Goal: Task Accomplishment & Management: Manage account settings

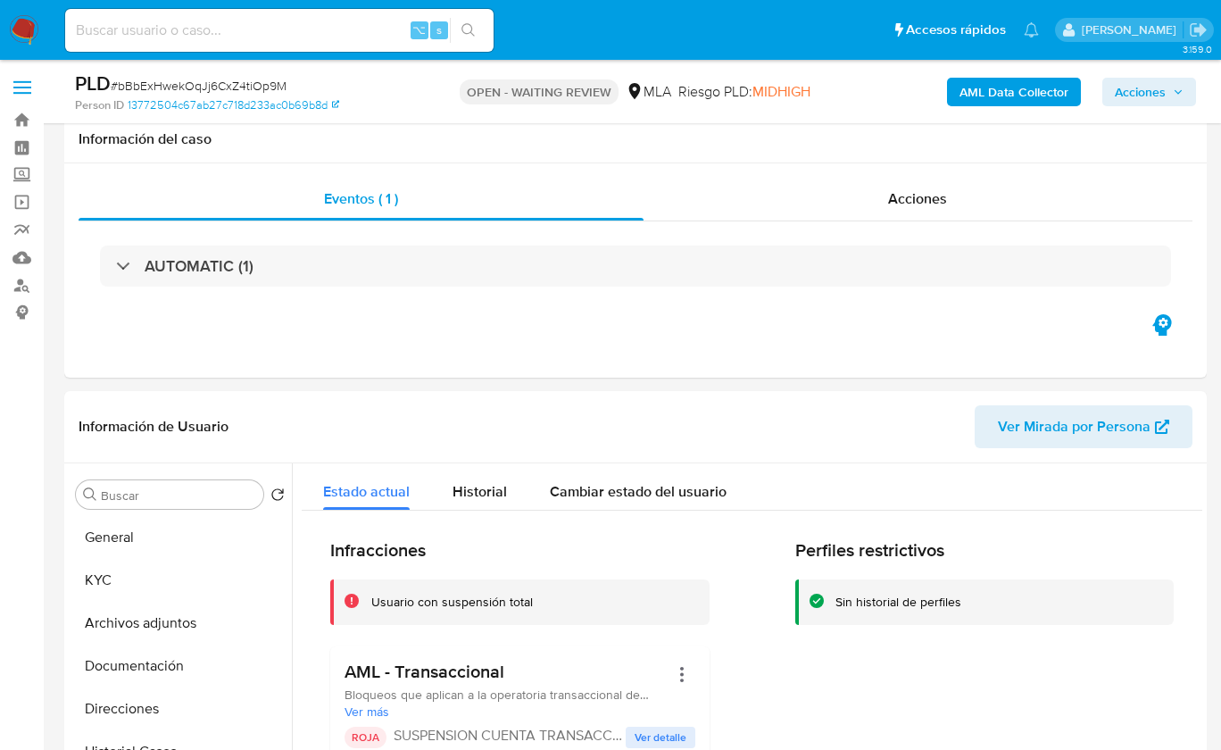
select select "10"
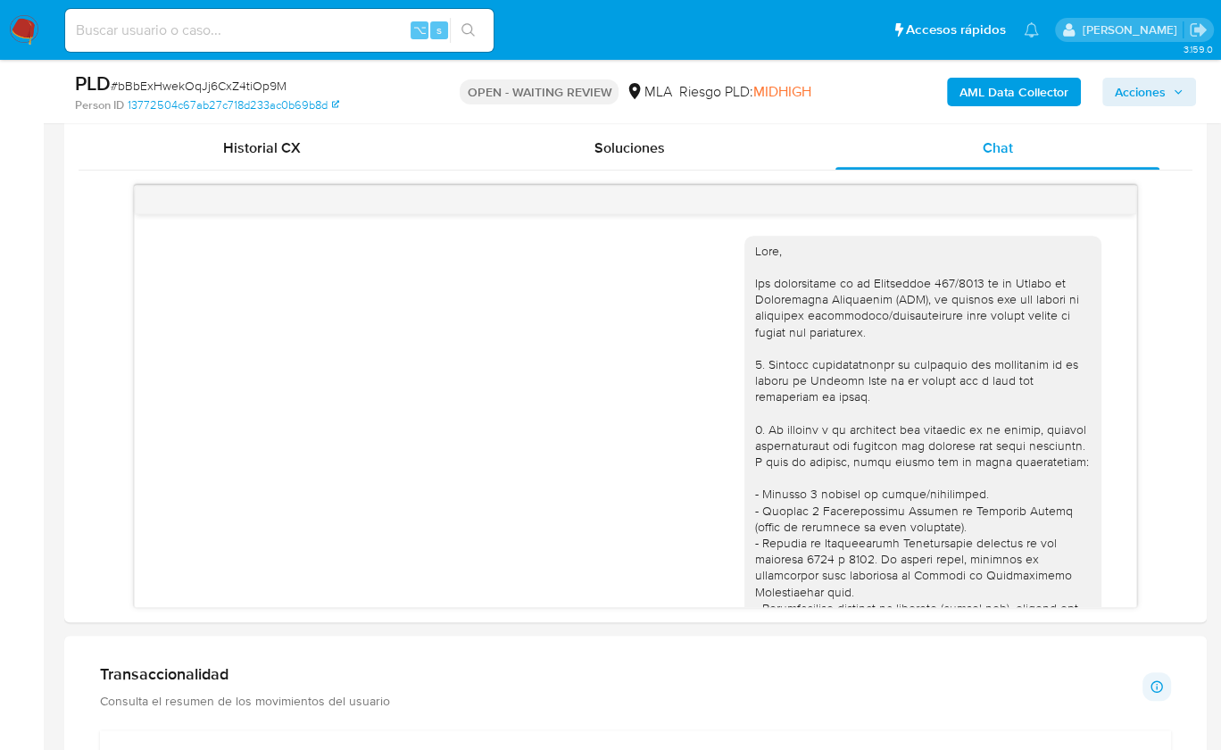
scroll to position [4019, 0]
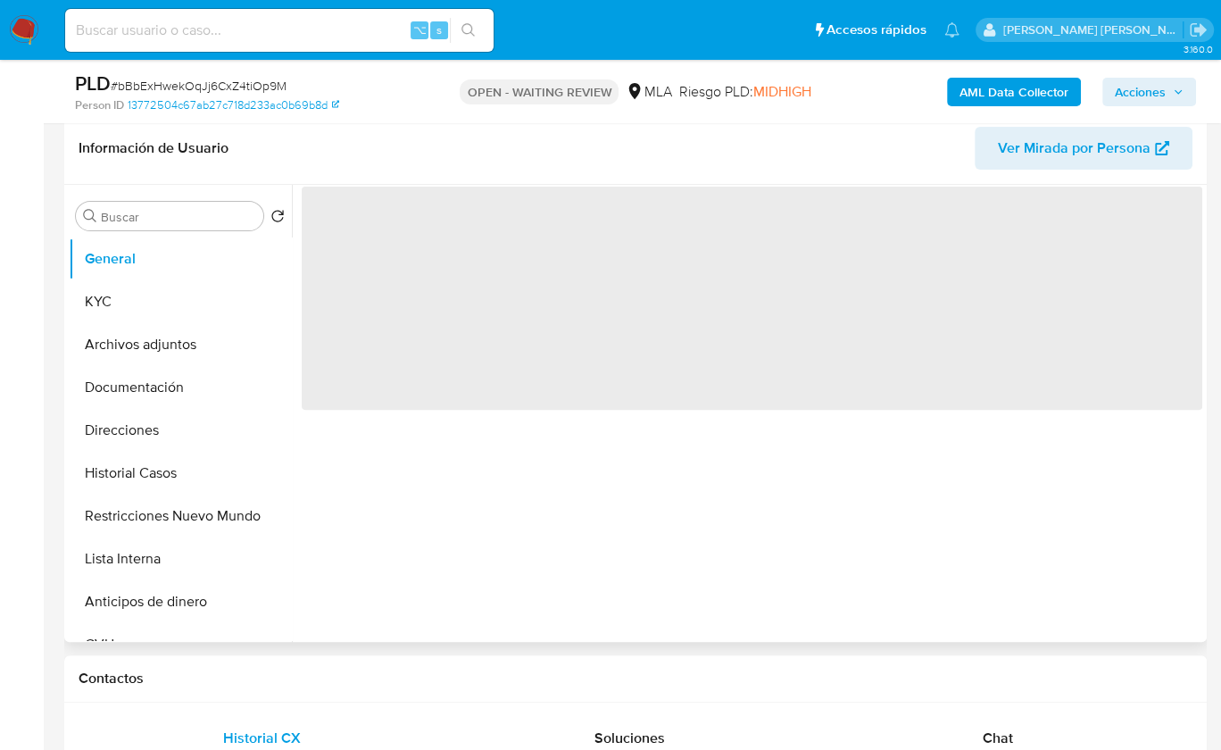
select select "10"
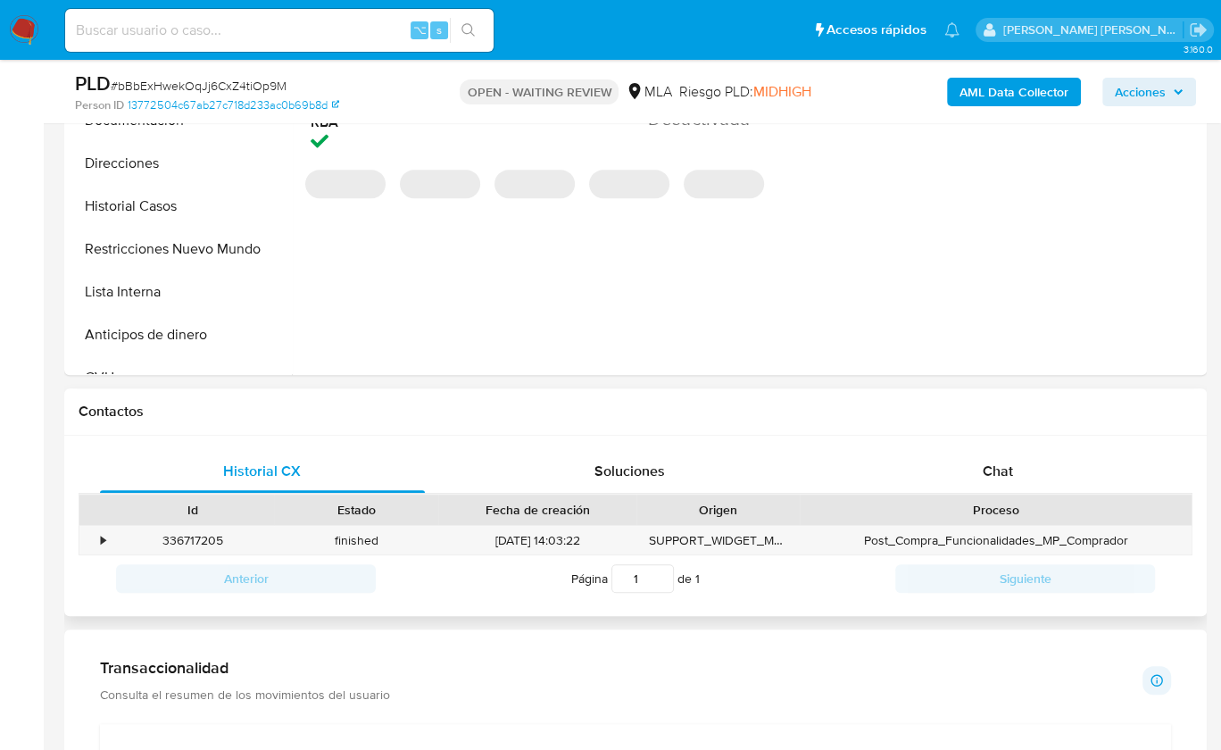
scroll to position [547, 0]
click at [1014, 426] on div "Contactos" at bounding box center [635, 409] width 1143 height 47
click at [1010, 456] on div "Chat" at bounding box center [997, 469] width 325 height 43
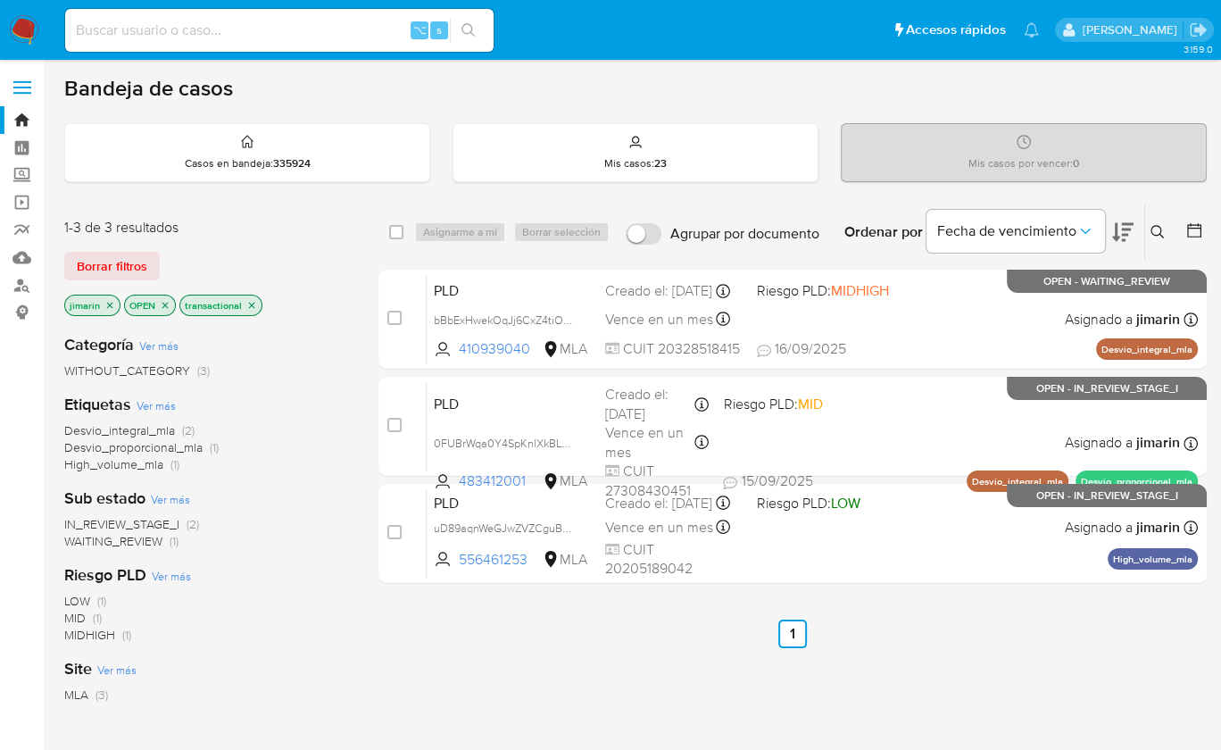
click at [46, 31] on nav "Pausado Ver notificaciones ⌥ s Accesos rápidos Presiona las siguientes teclas p…" at bounding box center [610, 30] width 1221 height 60
click at [24, 28] on img at bounding box center [24, 30] width 30 height 30
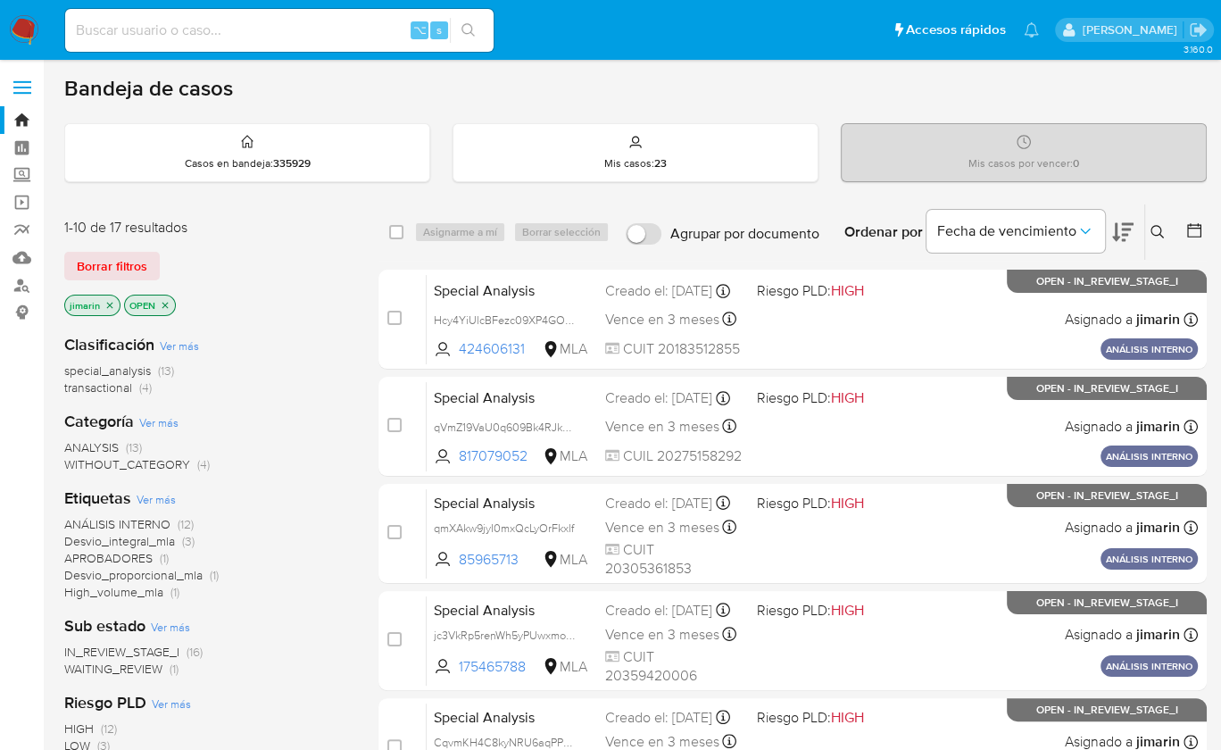
click at [110, 393] on span "transactional" at bounding box center [98, 387] width 68 height 18
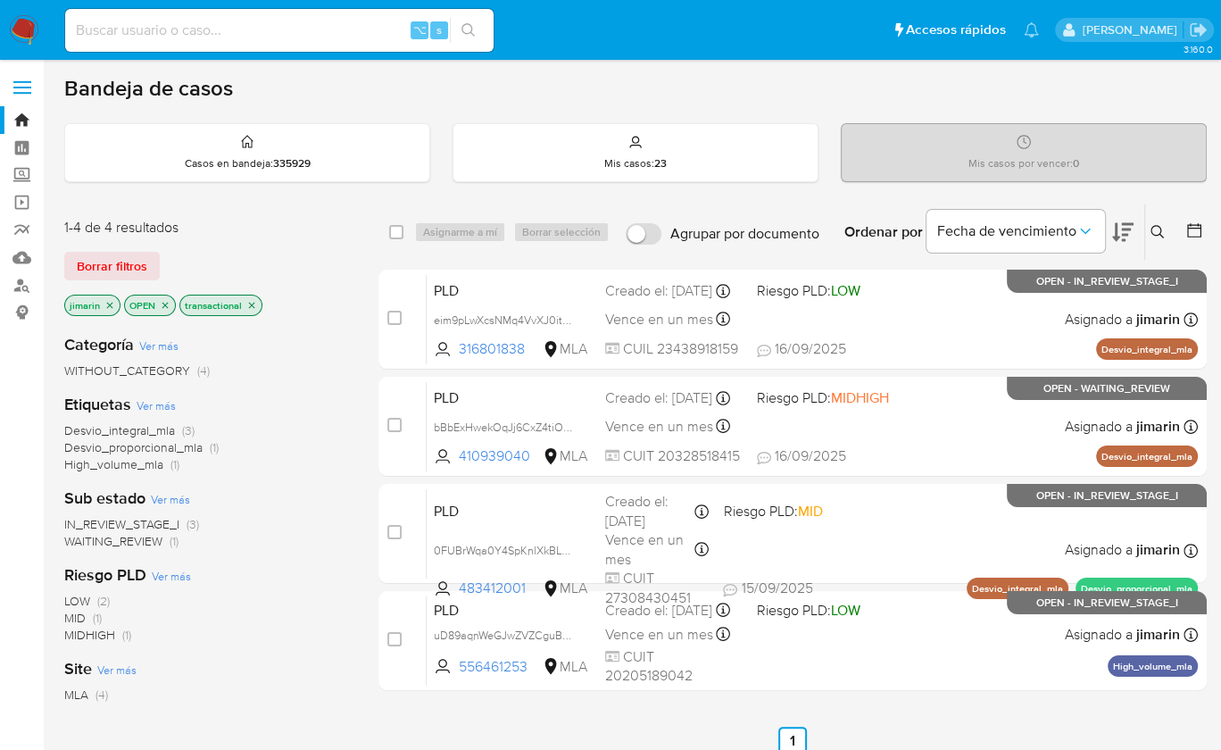
click at [288, 252] on div "Borrar filtros" at bounding box center [207, 266] width 286 height 29
click at [4, 28] on nav "Pausado Ver notificaciones ⌥ s Accesos rápidos Presiona las siguientes teclas p…" at bounding box center [610, 30] width 1221 height 60
click at [14, 29] on img at bounding box center [24, 30] width 30 height 30
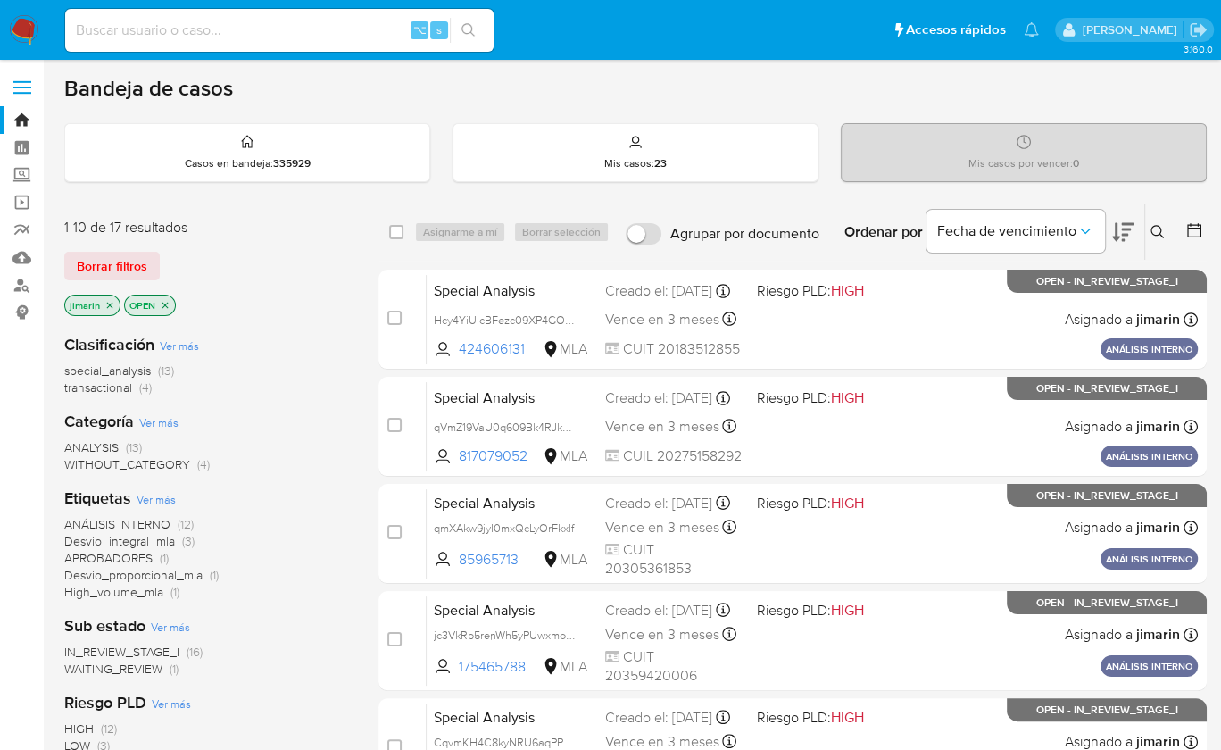
click at [129, 386] on span "transactional" at bounding box center [98, 387] width 68 height 18
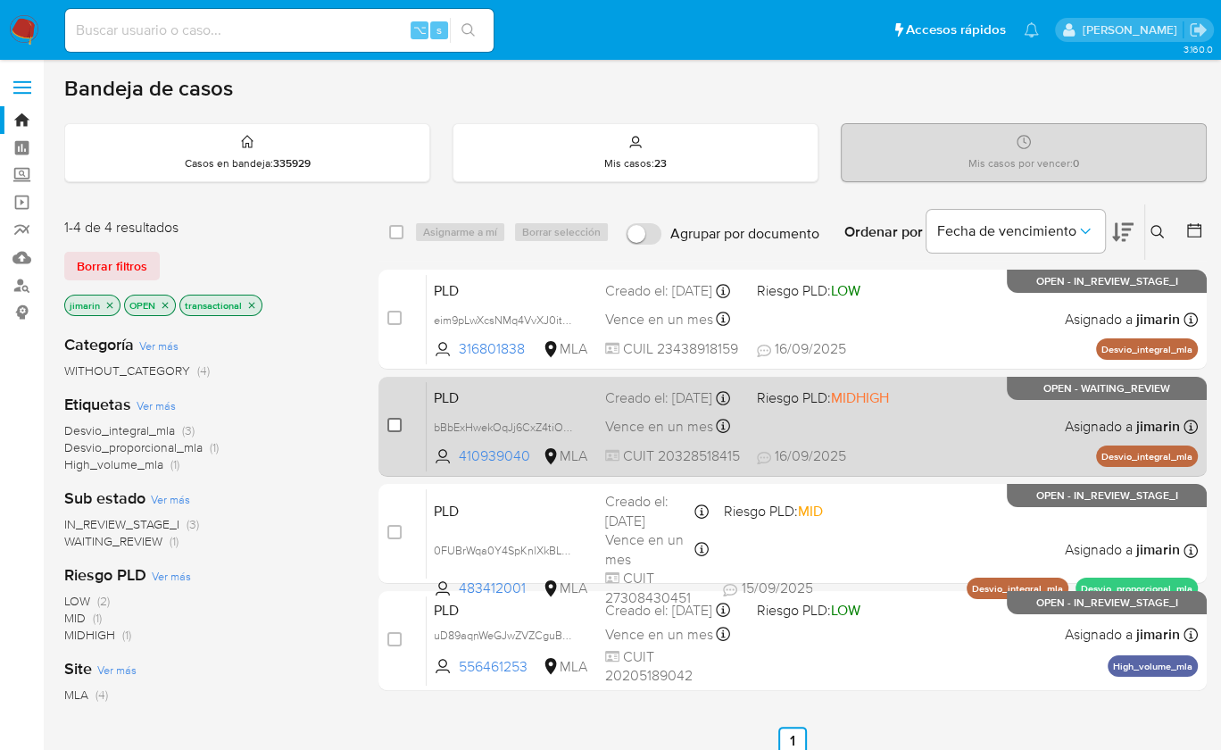
click at [391, 421] on input "checkbox" at bounding box center [394, 425] width 14 height 14
checkbox input "true"
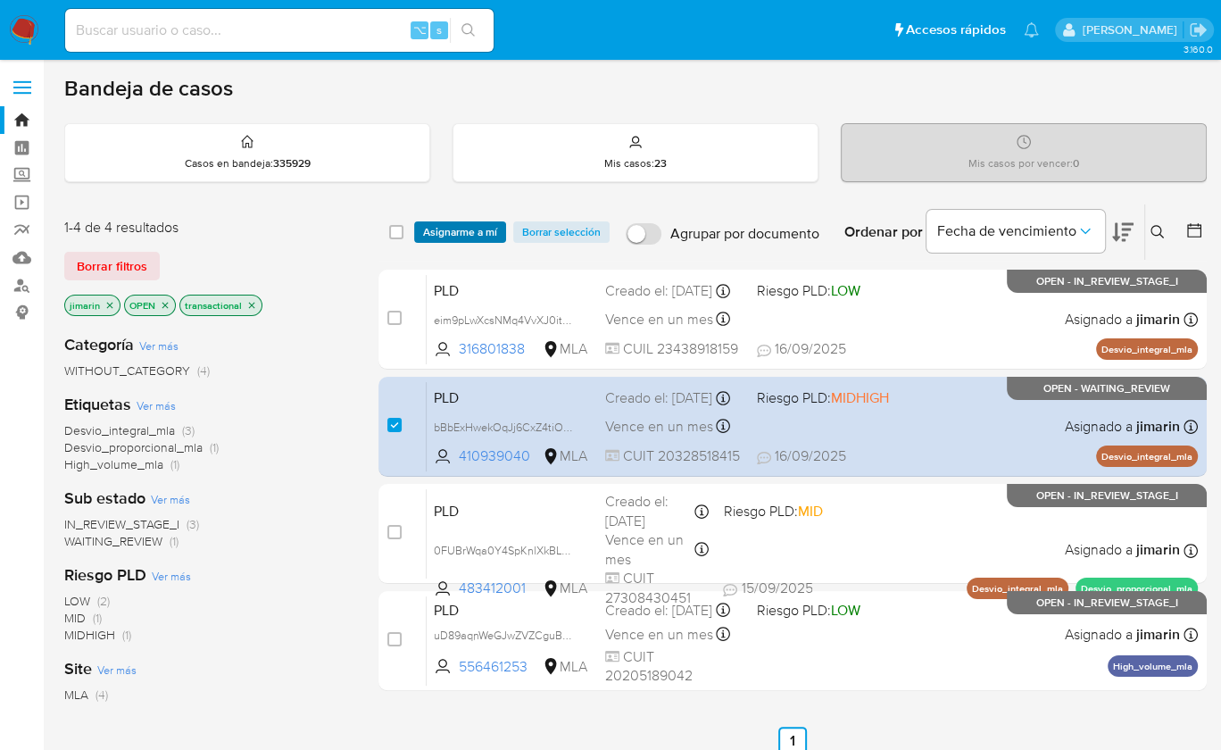
click at [444, 234] on span "Asignarme a mí" at bounding box center [460, 232] width 74 height 18
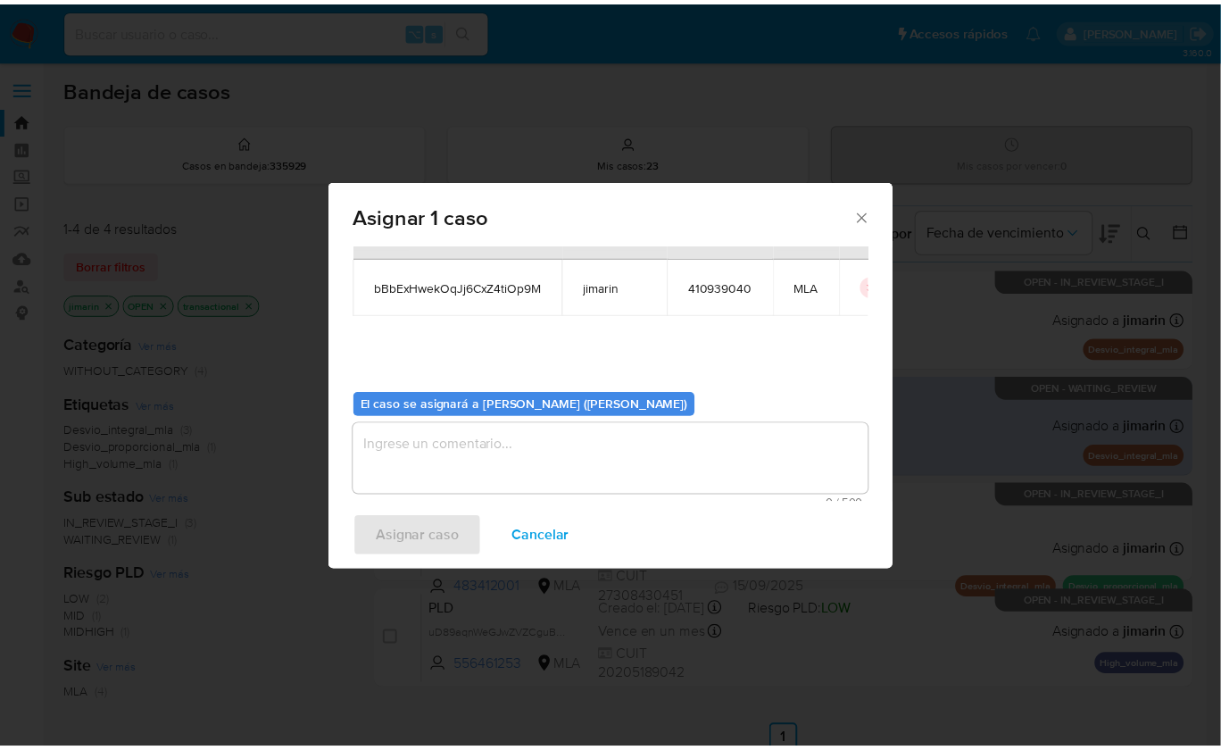
scroll to position [91, 0]
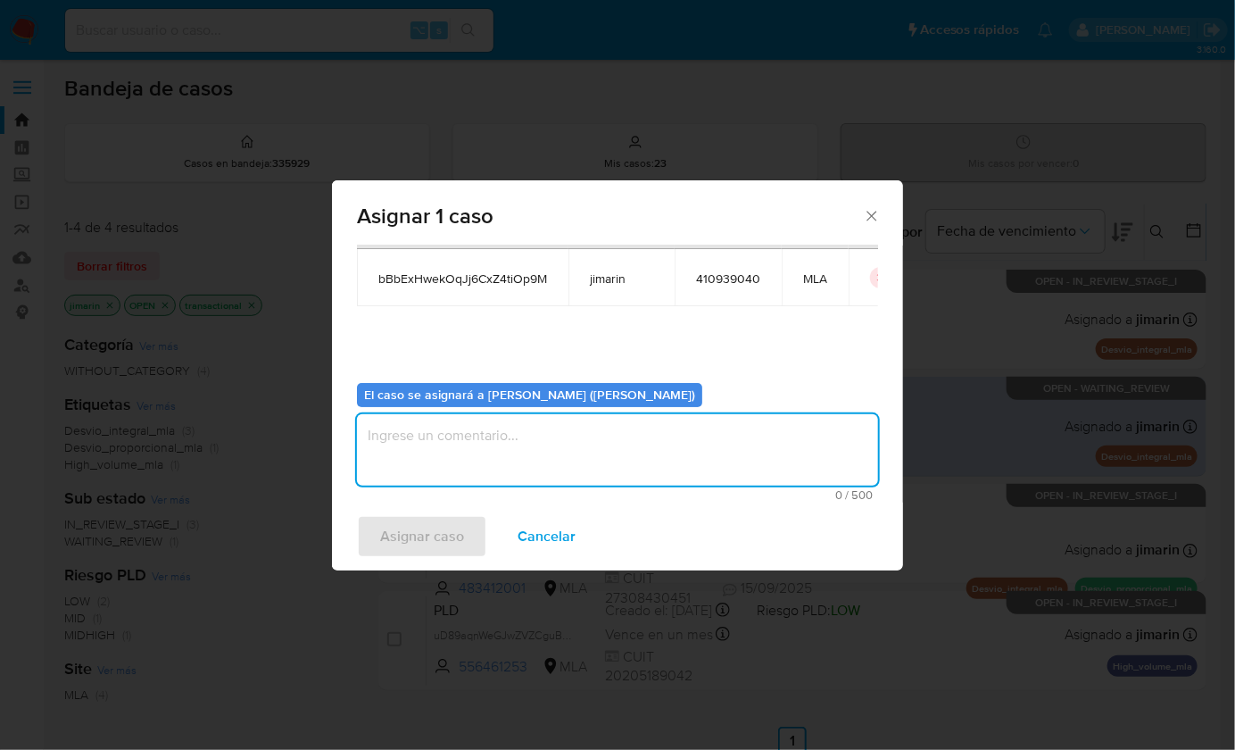
click at [515, 453] on textarea "assign-modal" at bounding box center [617, 449] width 521 height 71
click at [447, 552] on span "Asignar caso" at bounding box center [422, 536] width 84 height 39
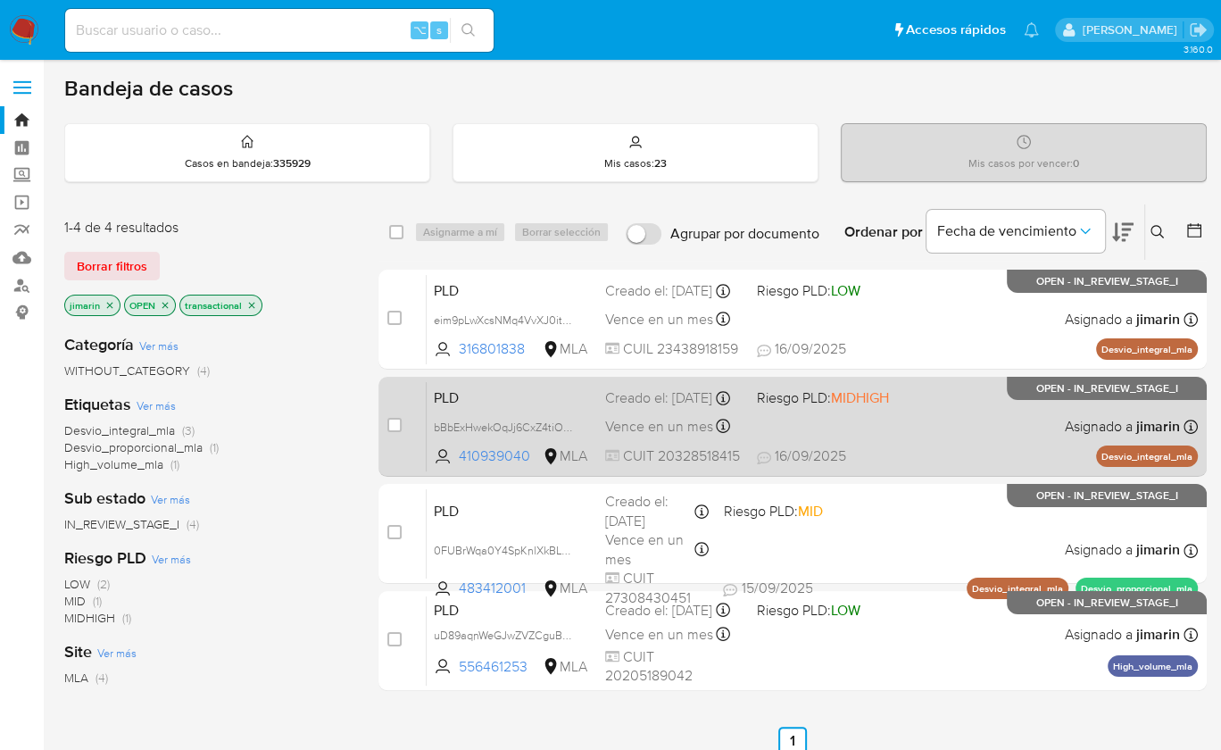
click at [1010, 447] on span "16/09/2025 16/09/2025 14:24" at bounding box center [901, 456] width 289 height 20
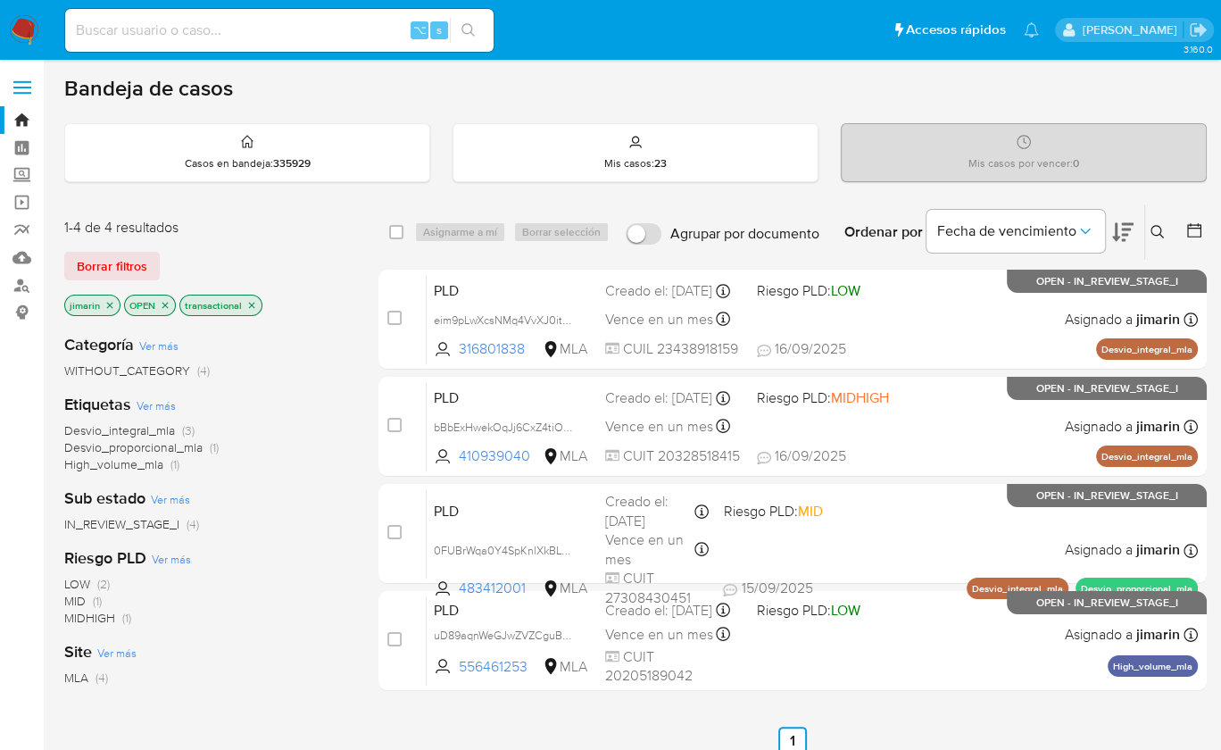
click at [163, 302] on icon "close-filter" at bounding box center [165, 305] width 6 height 6
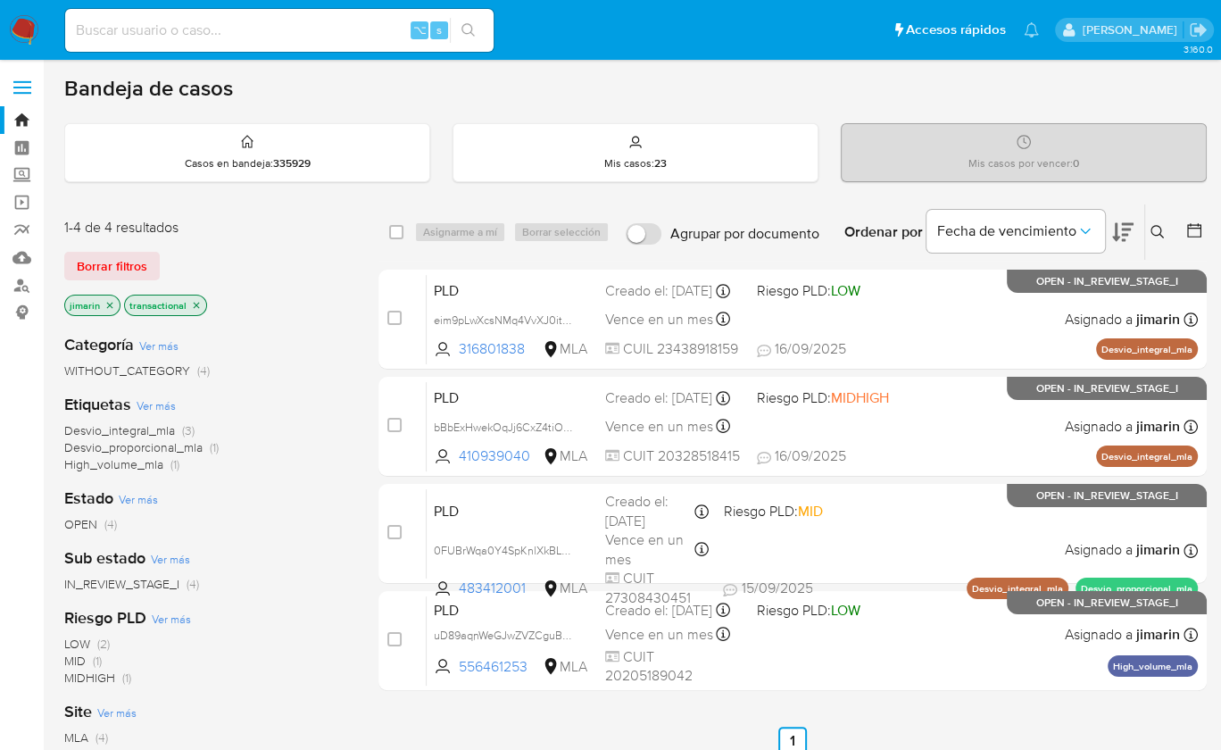
click at [112, 296] on p "jimarin" at bounding box center [92, 305] width 54 height 20
click at [110, 303] on icon "close-filter" at bounding box center [109, 305] width 11 height 11
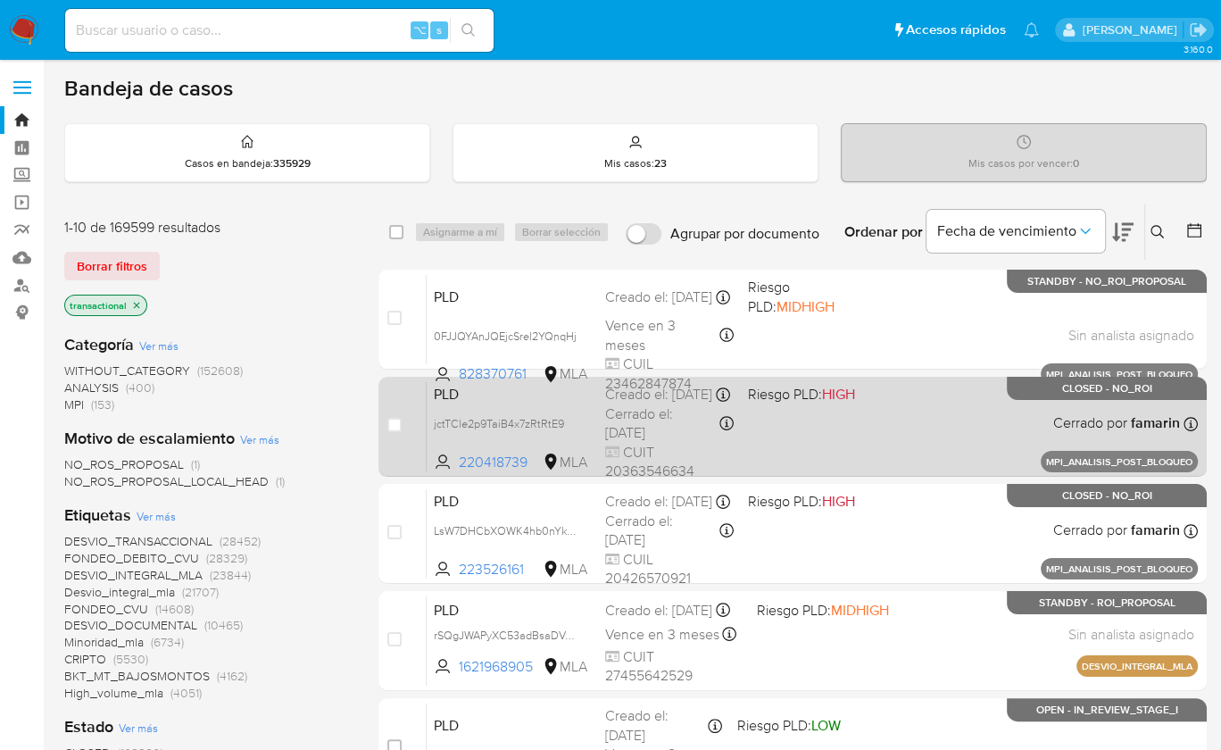
click at [1086, 412] on div "PLD jctTCle2p9TaiB4x7zRtRtE9 220418739 MLA Riesgo PLD: HIGH Creado el: 08/09/20…" at bounding box center [812, 426] width 771 height 90
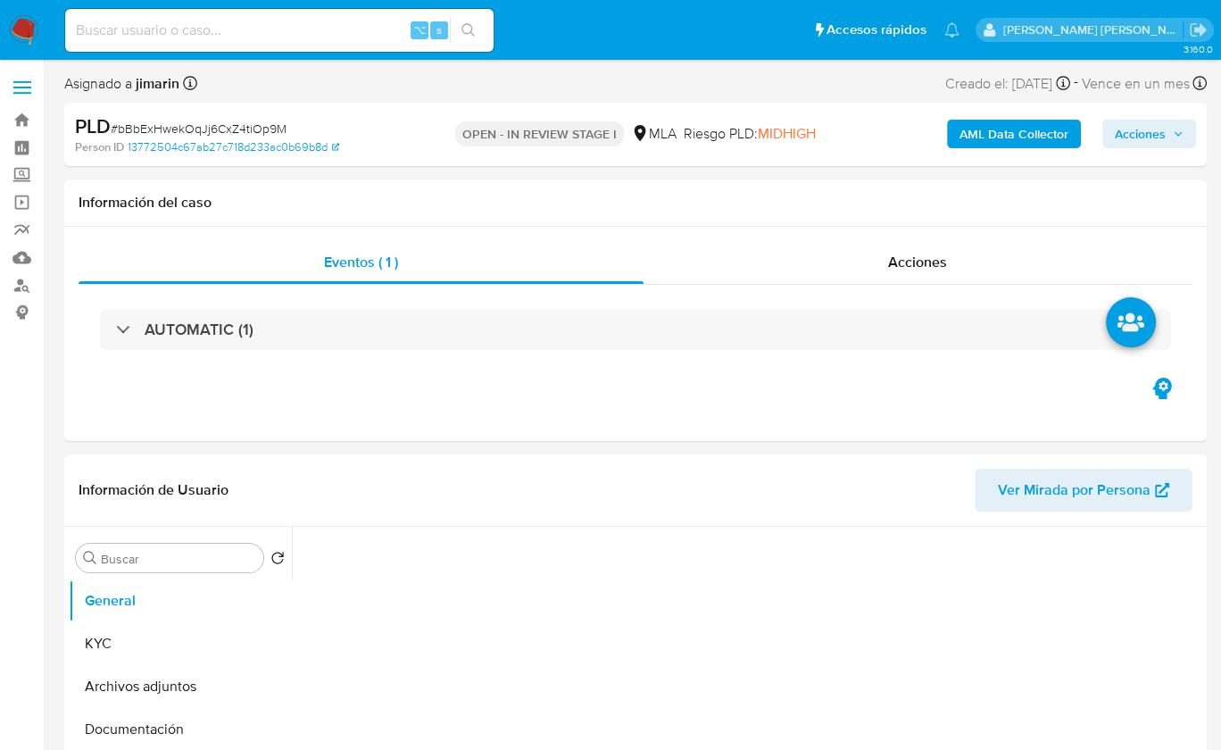
select select "10"
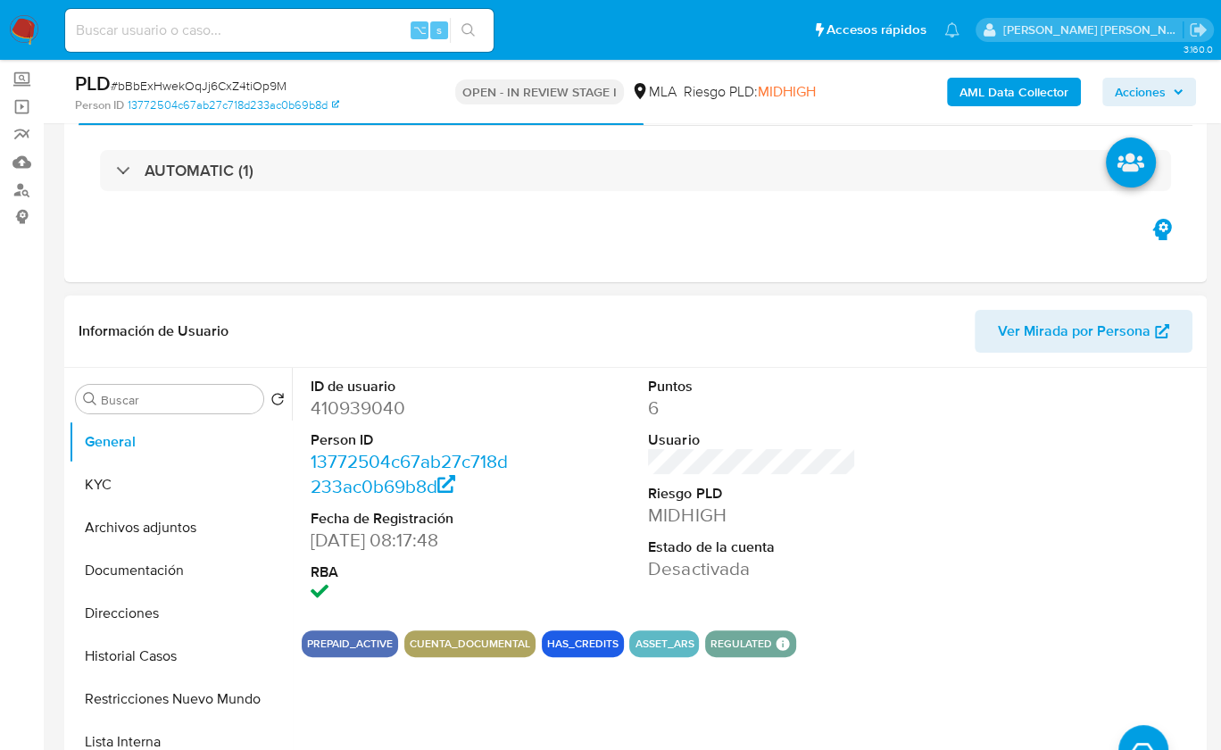
scroll to position [305, 0]
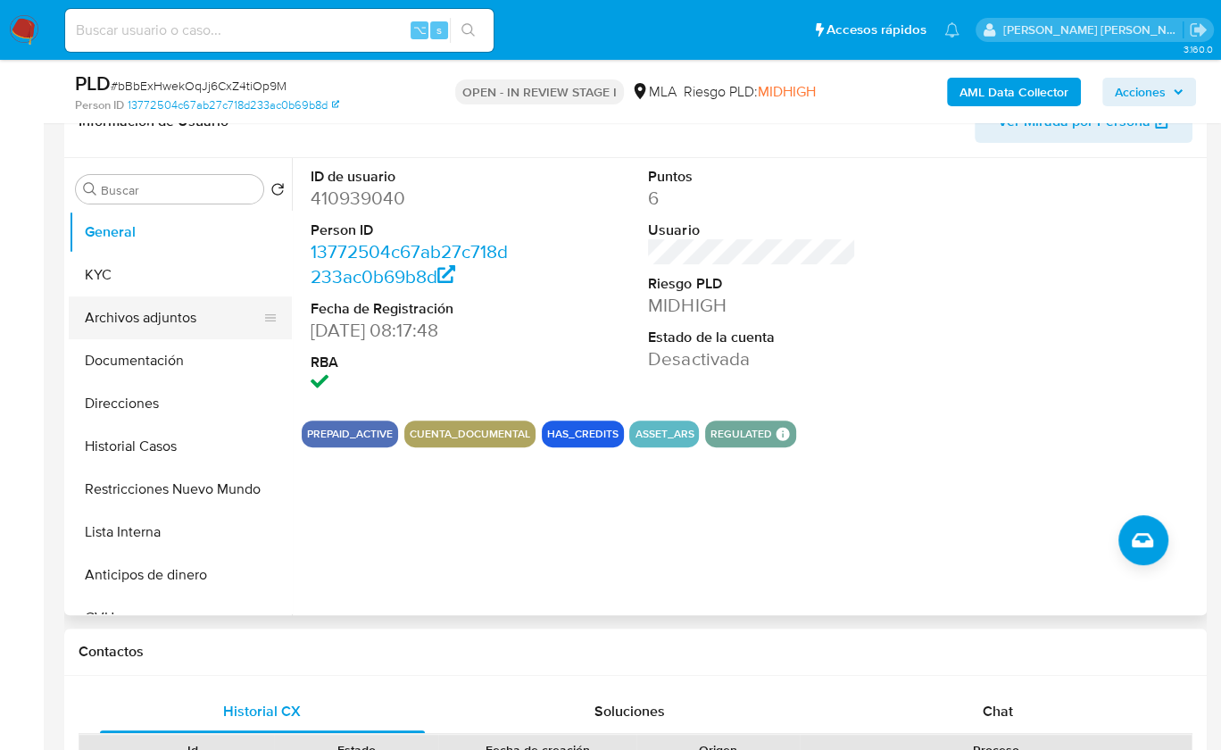
drag, startPoint x: 135, startPoint y: 305, endPoint x: 220, endPoint y: 304, distance: 85.7
click at [135, 305] on button "Archivos adjuntos" at bounding box center [173, 317] width 209 height 43
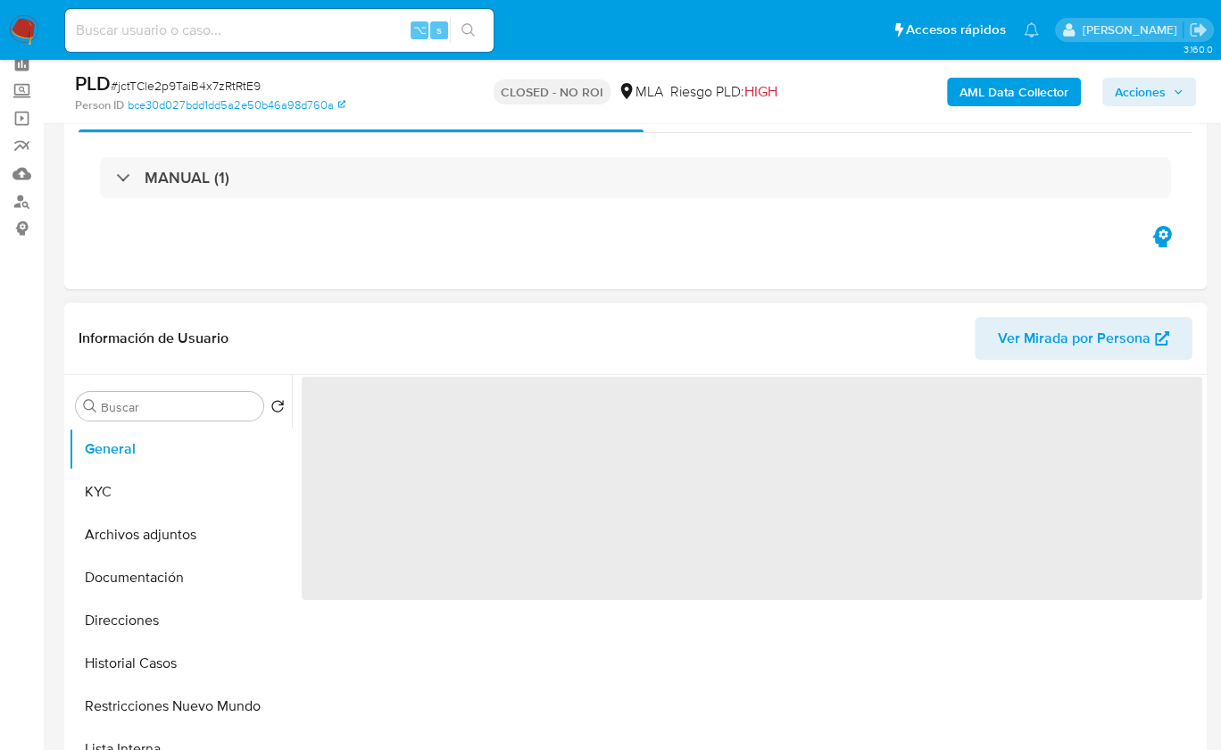
scroll to position [89, 0]
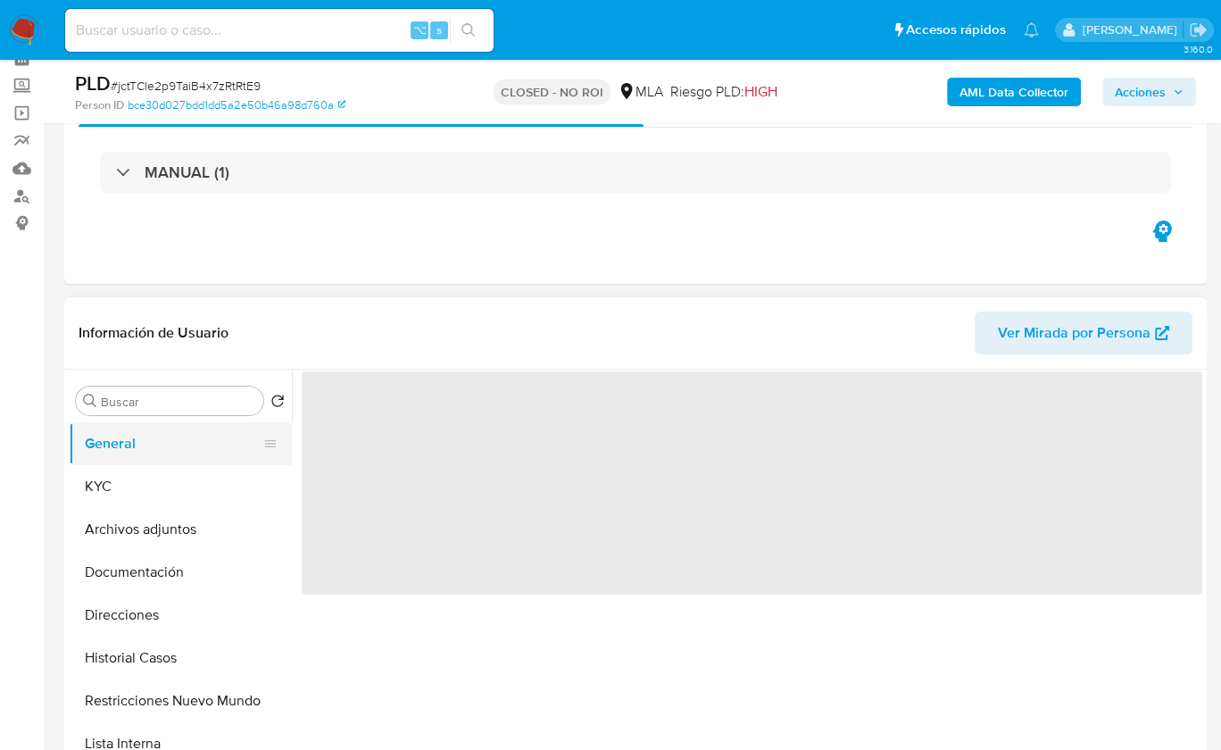
select select "10"
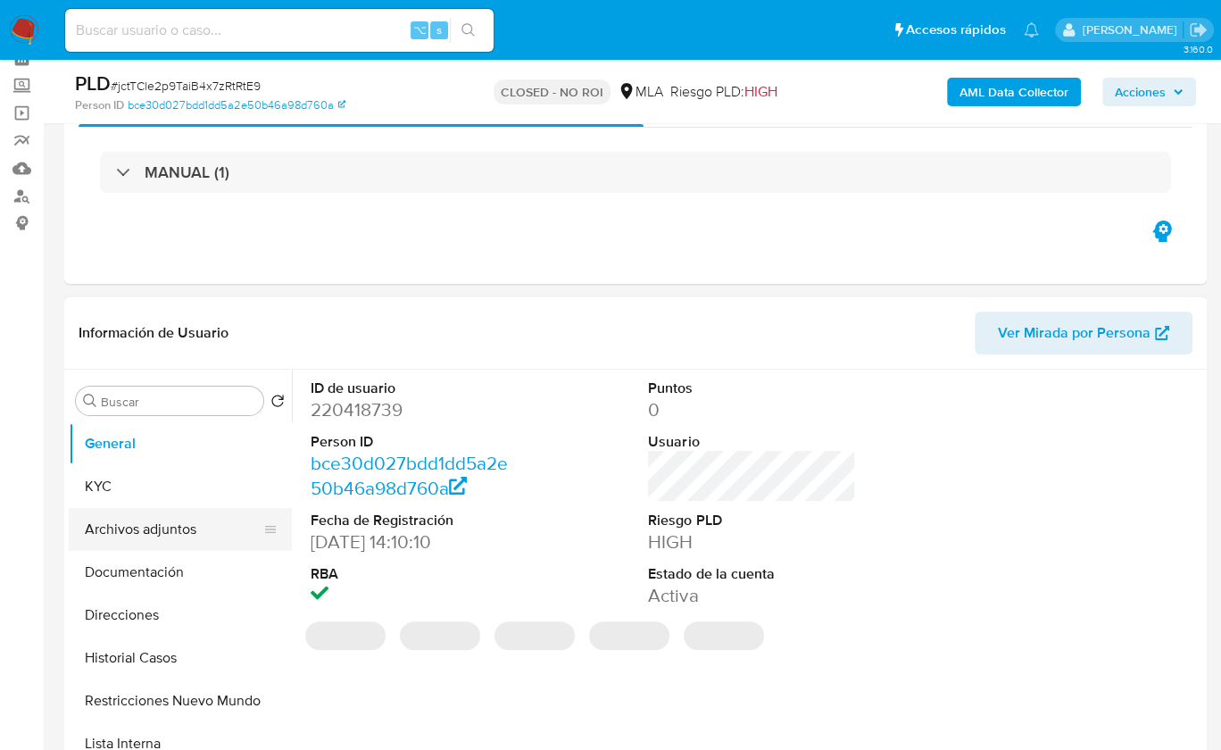
click at [207, 514] on button "Archivos adjuntos" at bounding box center [173, 529] width 209 height 43
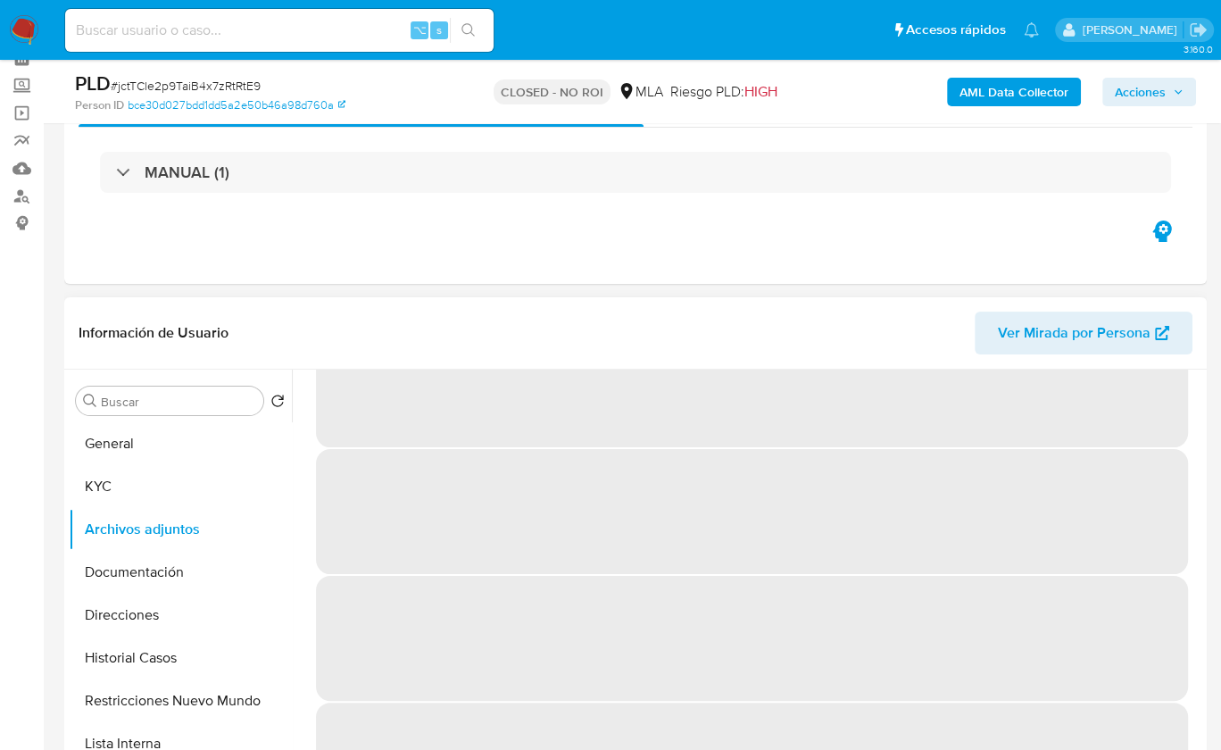
scroll to position [76, 0]
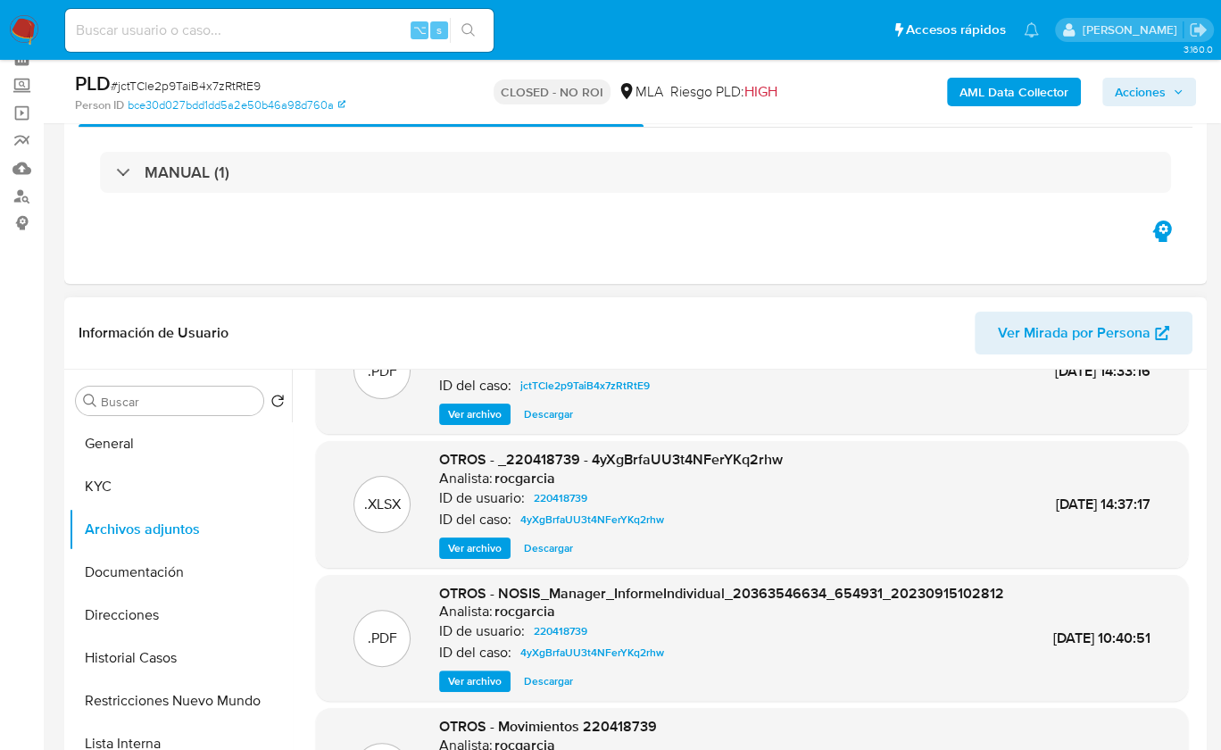
click at [475, 410] on span "Ver archivo" at bounding box center [475, 414] width 54 height 18
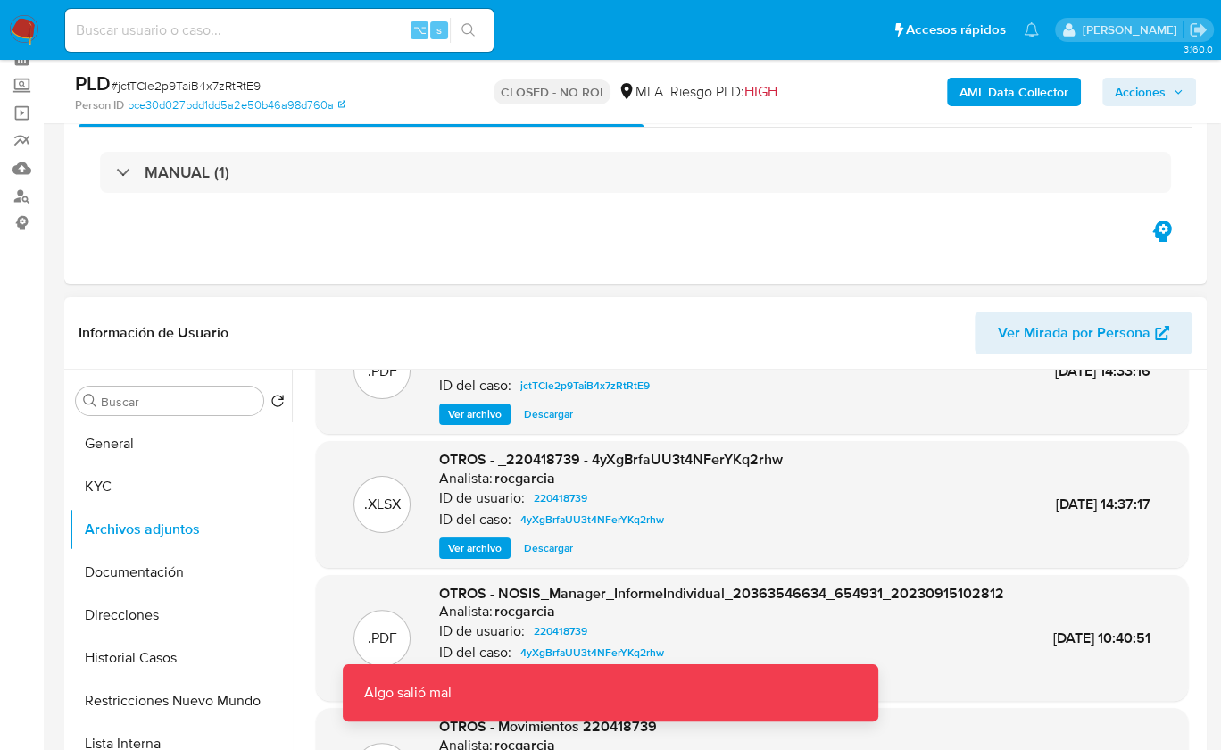
click at [553, 427] on div ".PDF Recibos de sueldo - R sueldo julio Analista: rocgarcia ID de usuario: 2204…" at bounding box center [752, 371] width 872 height 127
click at [555, 420] on span "Descargar" at bounding box center [548, 414] width 49 height 18
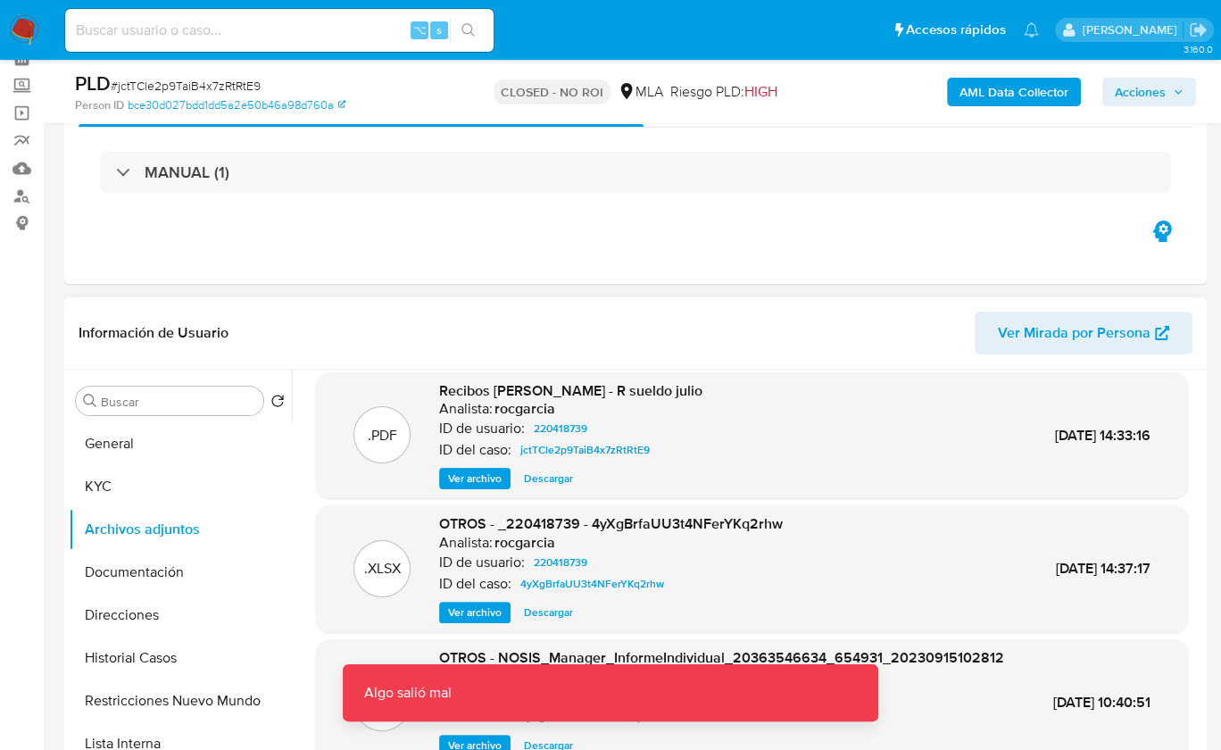
scroll to position [0, 0]
